Goal: Navigation & Orientation: Find specific page/section

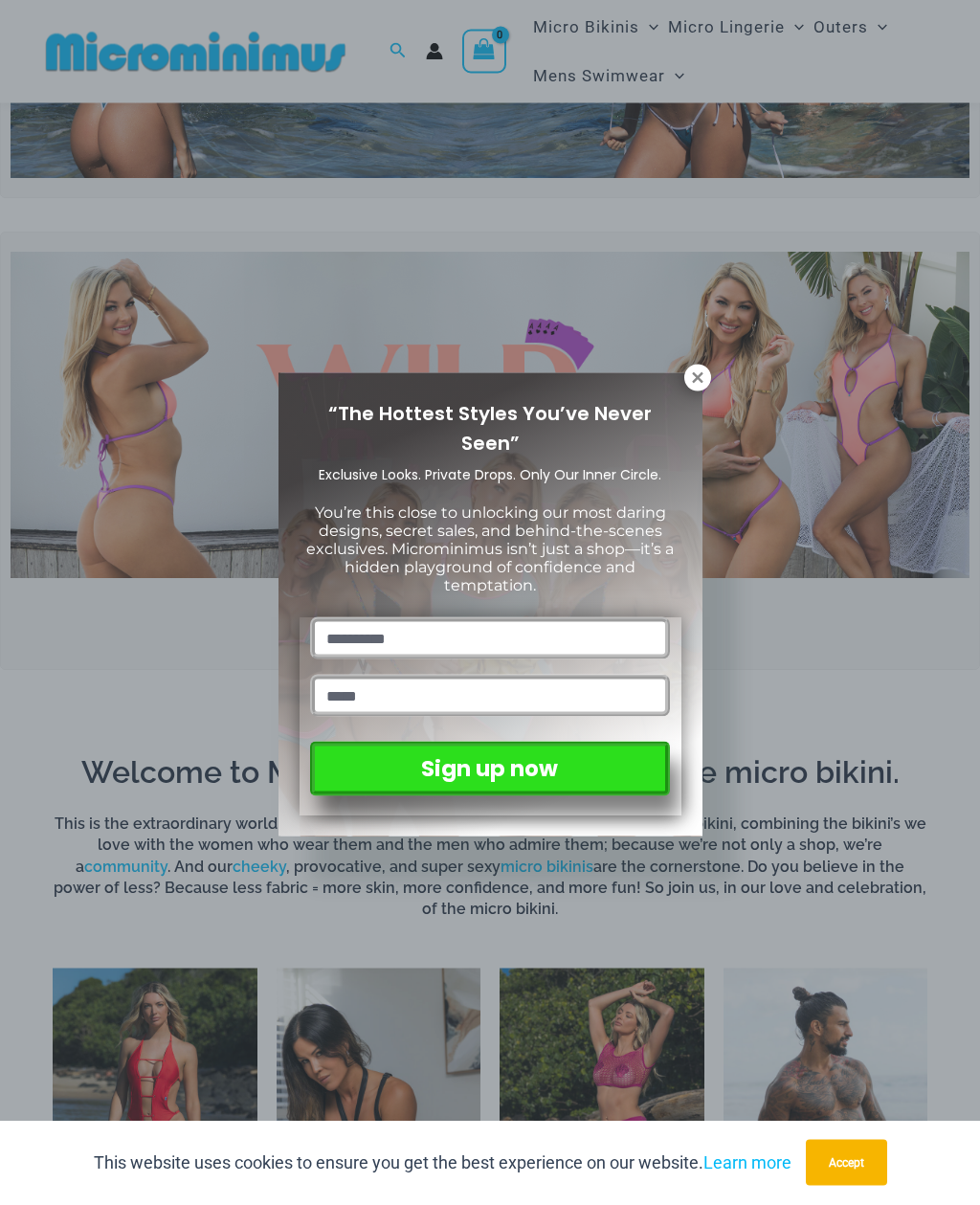
scroll to position [300, 0]
click at [703, 371] on icon at bounding box center [698, 379] width 17 height 17
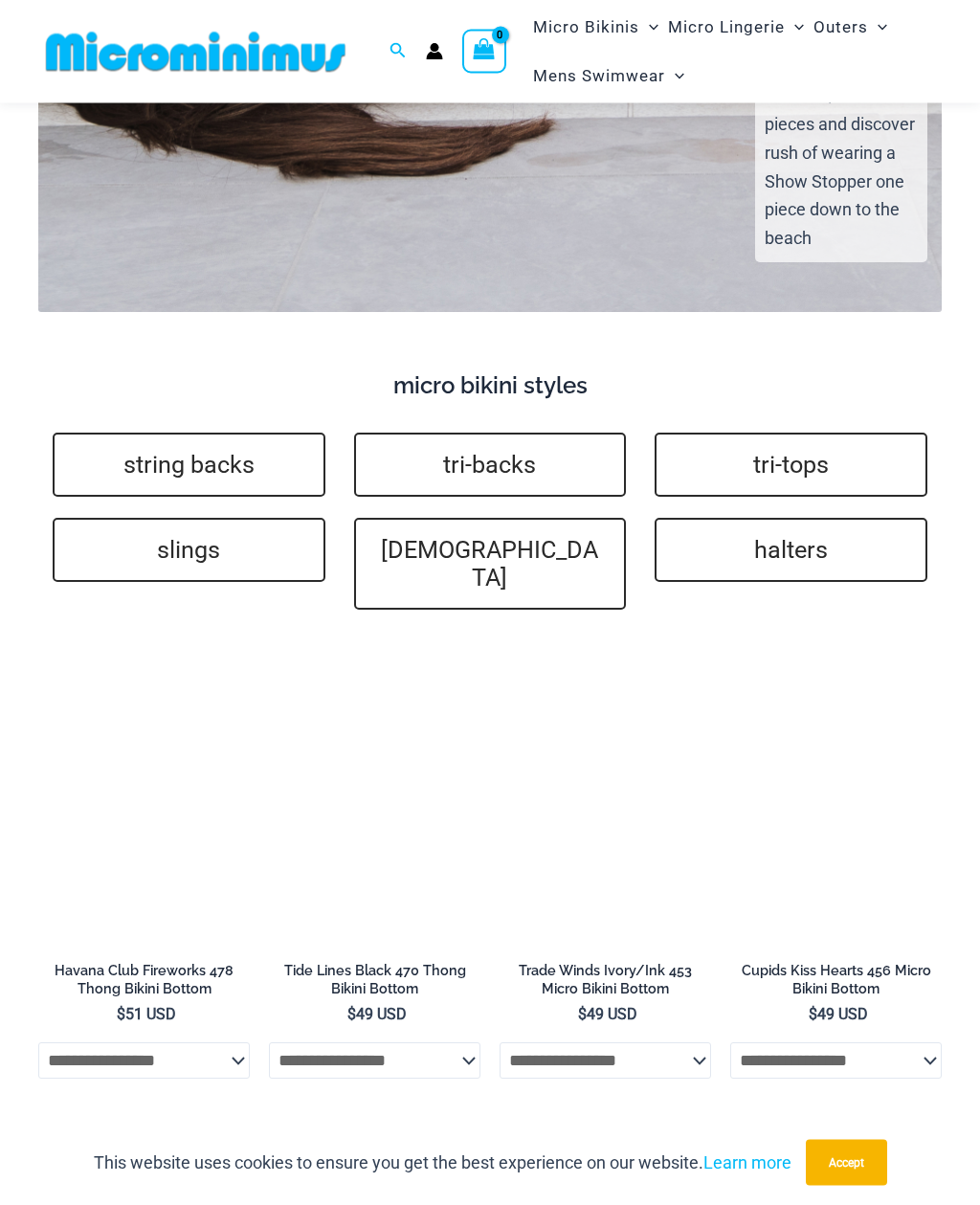
scroll to position [3945, 0]
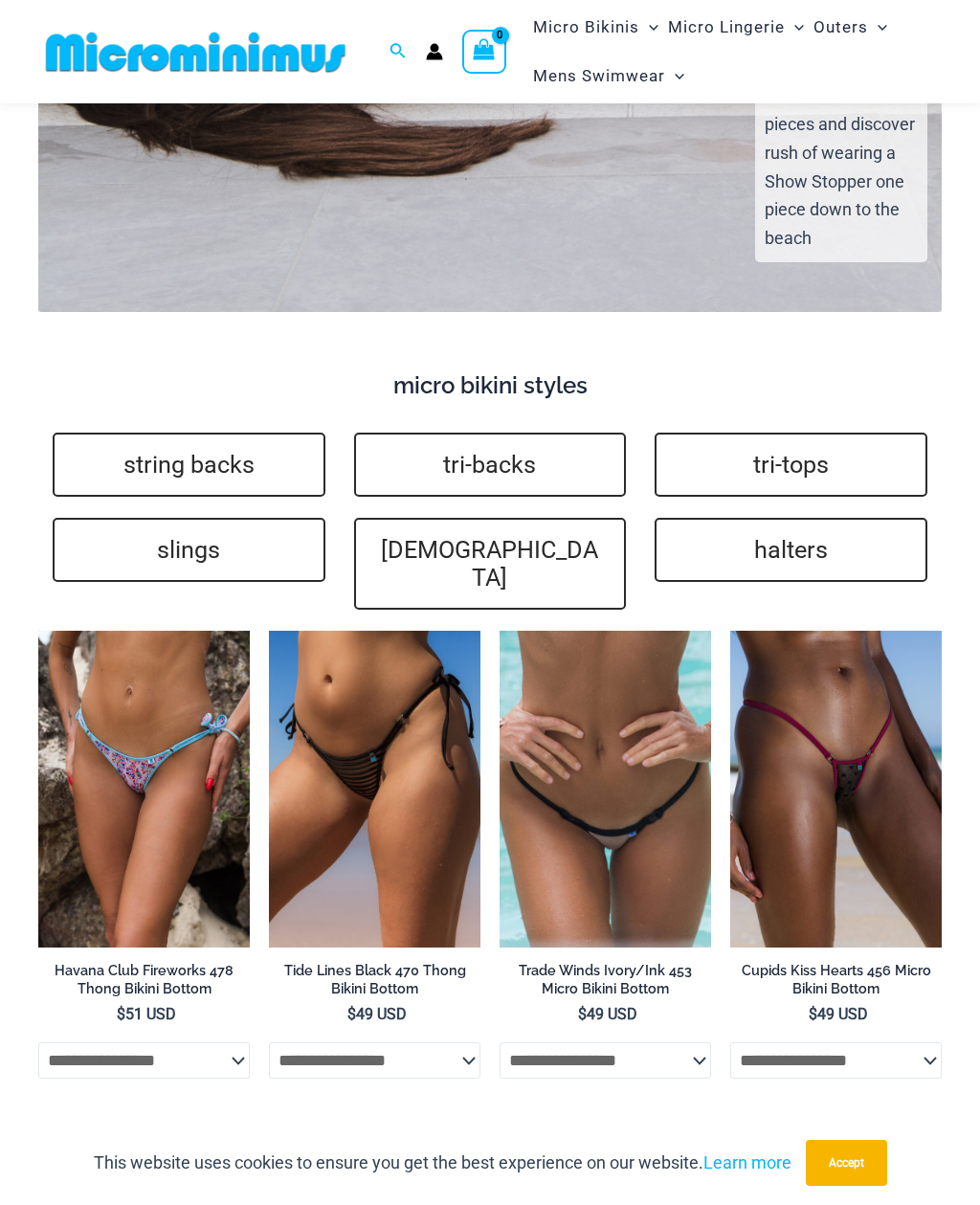
click at [201, 433] on link "string backs" at bounding box center [188, 465] width 273 height 64
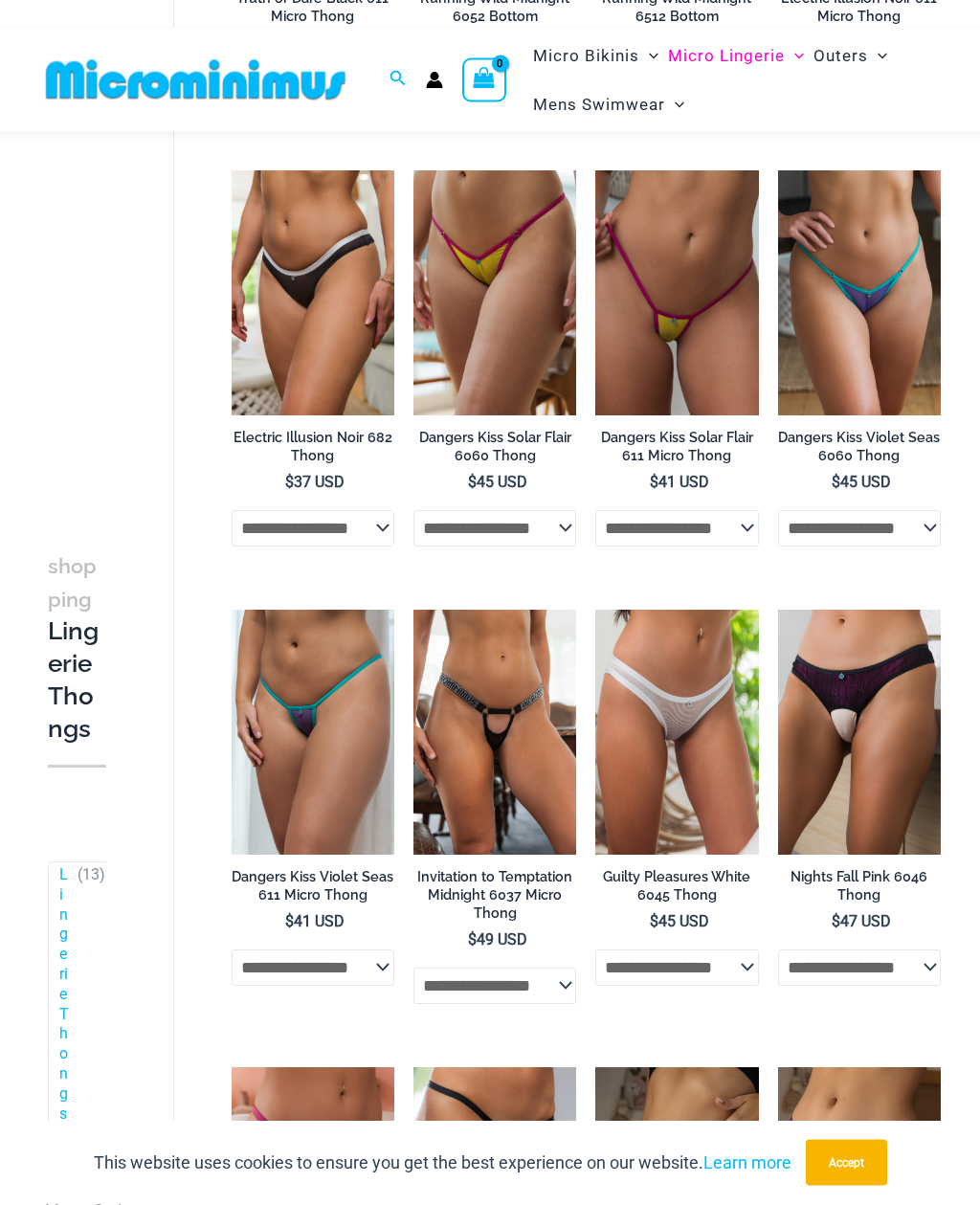
scroll to position [523, 0]
click at [666, 448] on h2 "Dangers Kiss Solar Flair 611 Micro Thong" at bounding box center [677, 447] width 163 height 35
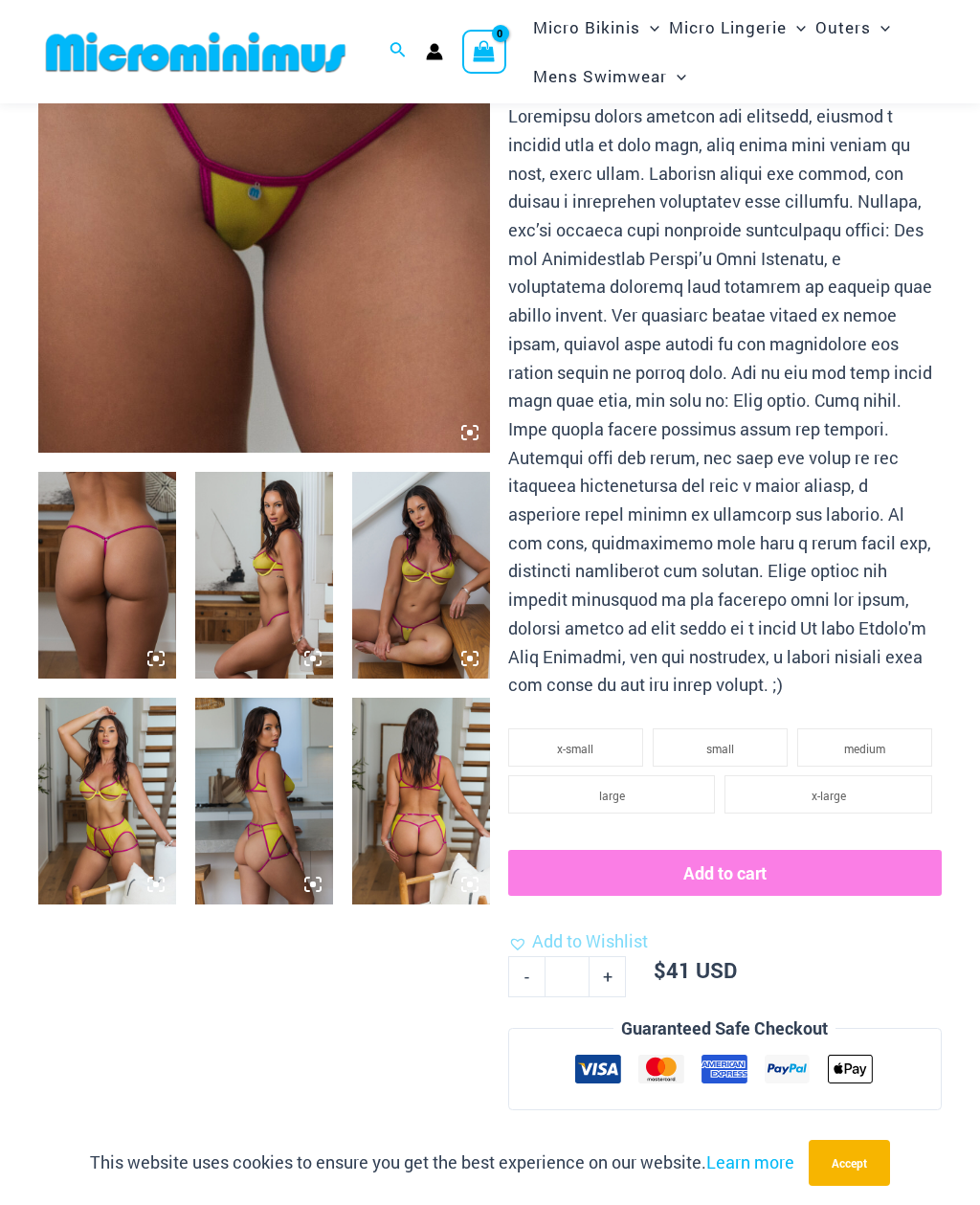
scroll to position [328, 0]
